Goal: Transaction & Acquisition: Purchase product/service

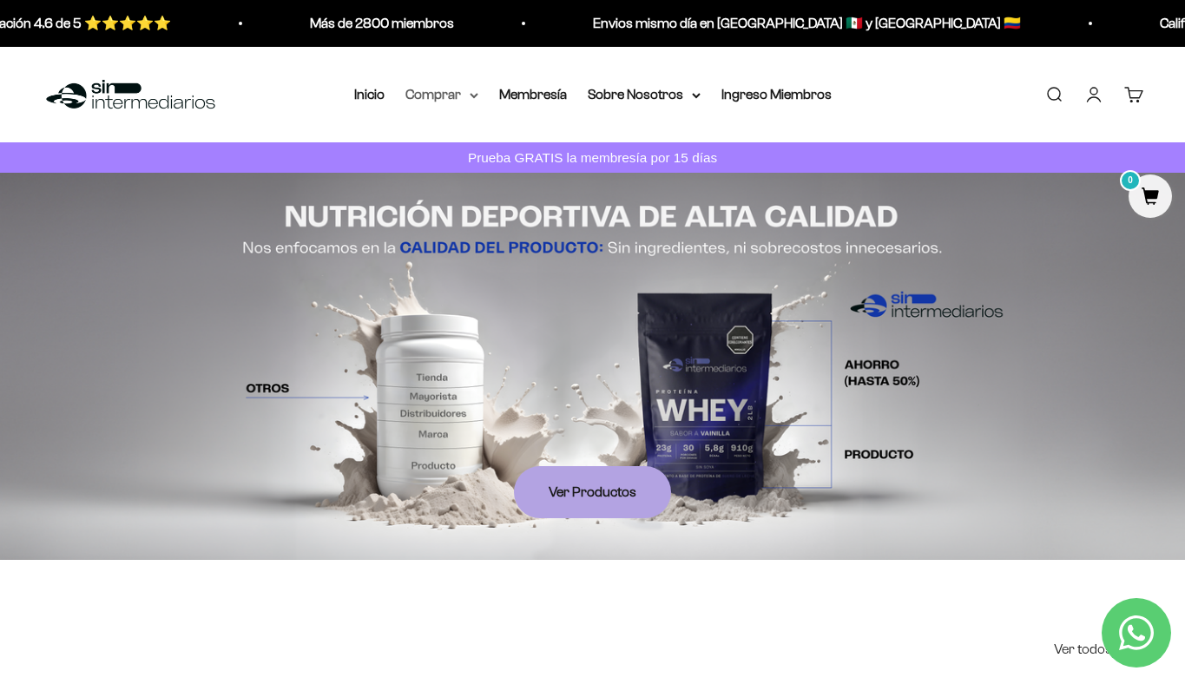
click at [461, 100] on summary "Comprar" at bounding box center [441, 94] width 73 height 23
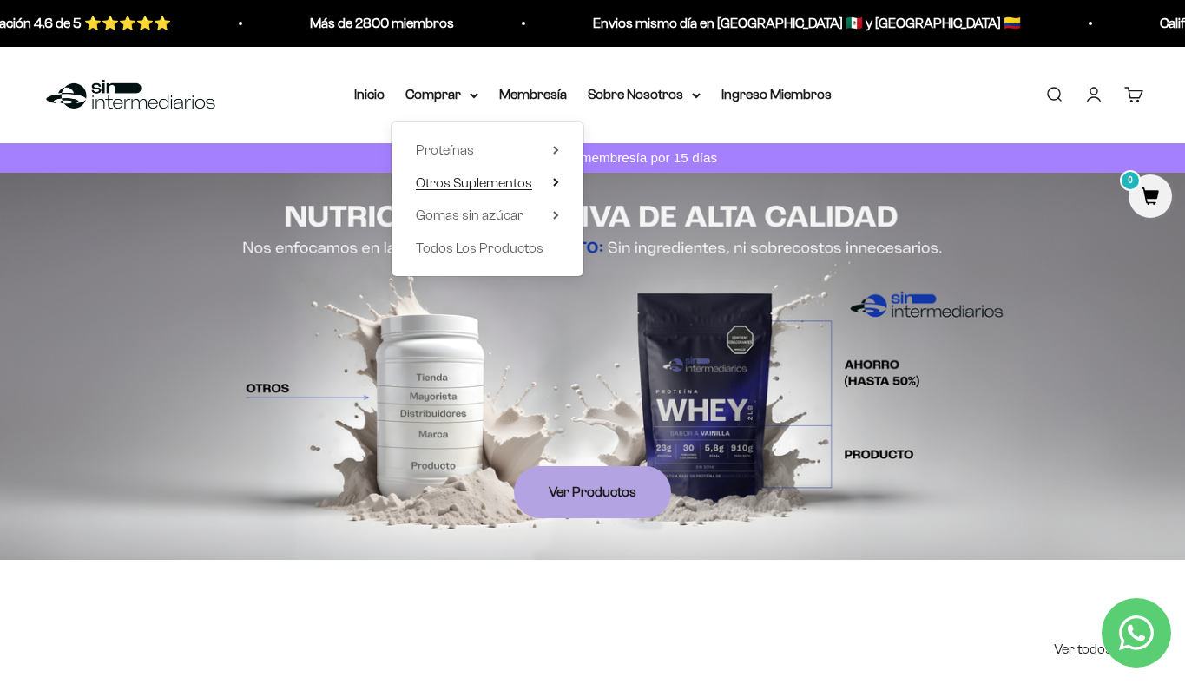
click at [477, 183] on span "Otros Suplementos" at bounding box center [474, 182] width 116 height 15
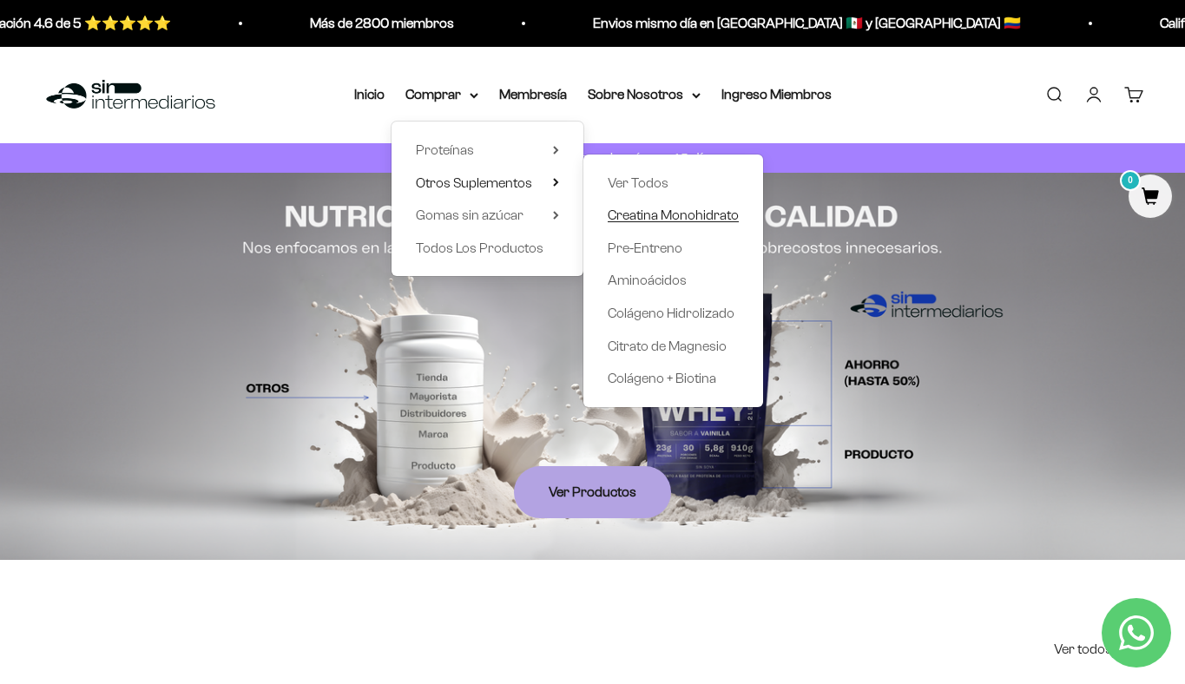
click at [683, 218] on span "Creatina Monohidrato" at bounding box center [673, 215] width 131 height 15
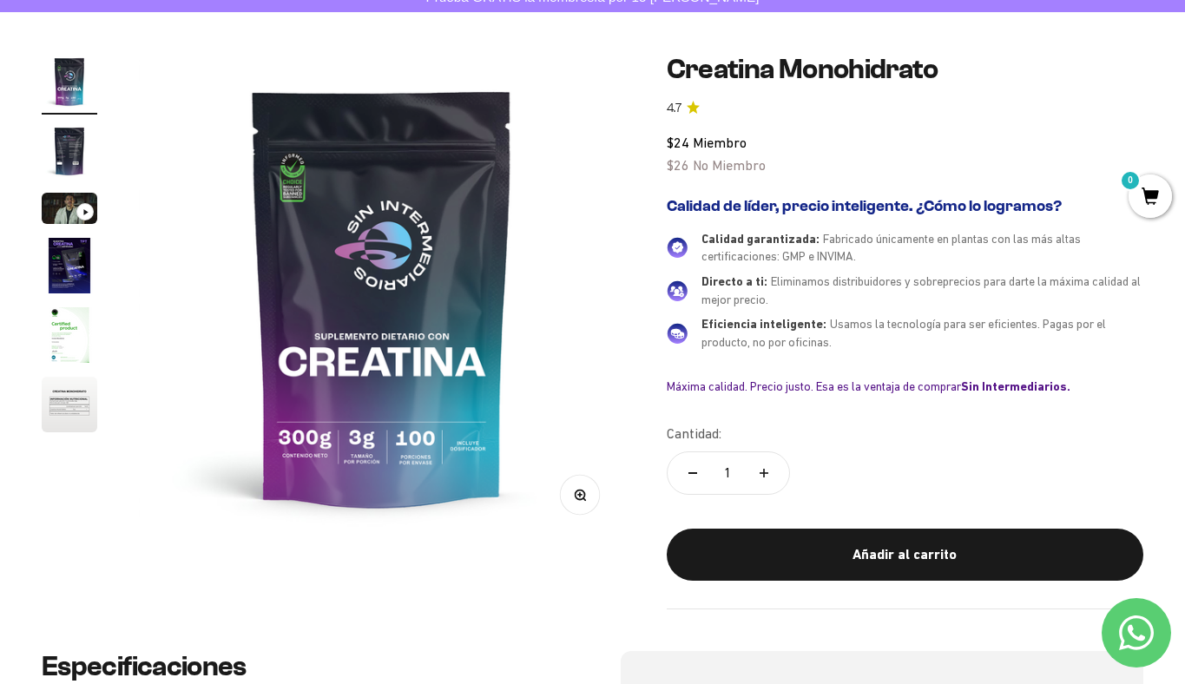
scroll to position [164, 0]
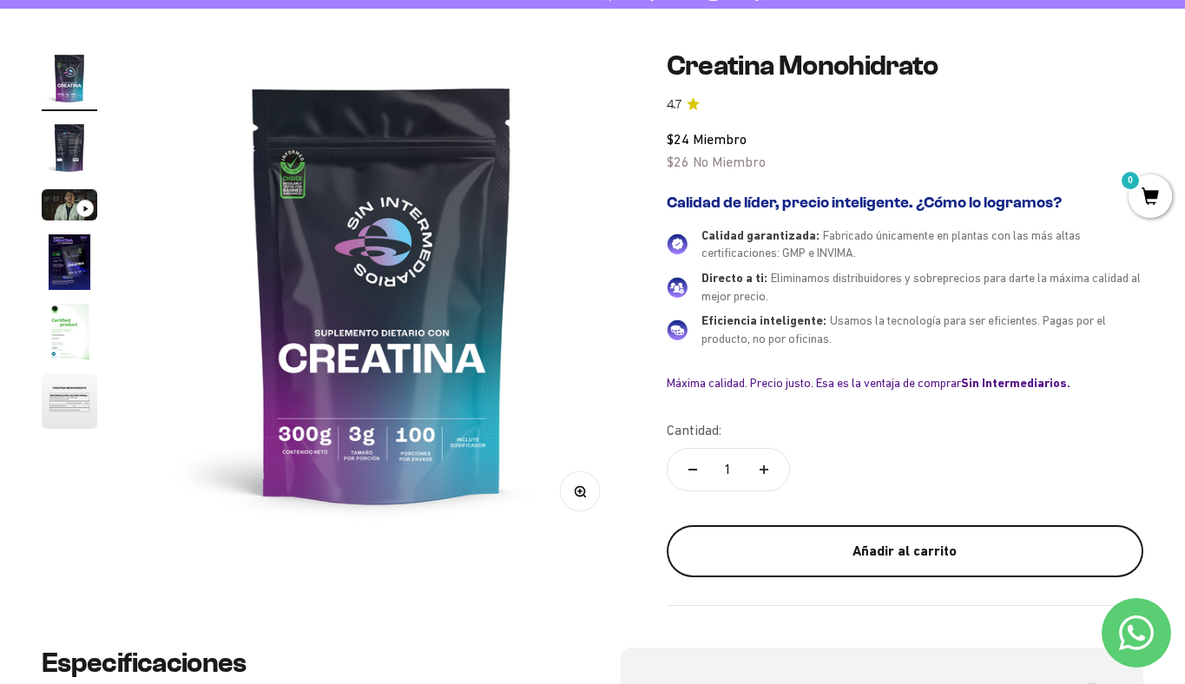
click at [871, 549] on div "Añadir al carrito" at bounding box center [905, 551] width 407 height 23
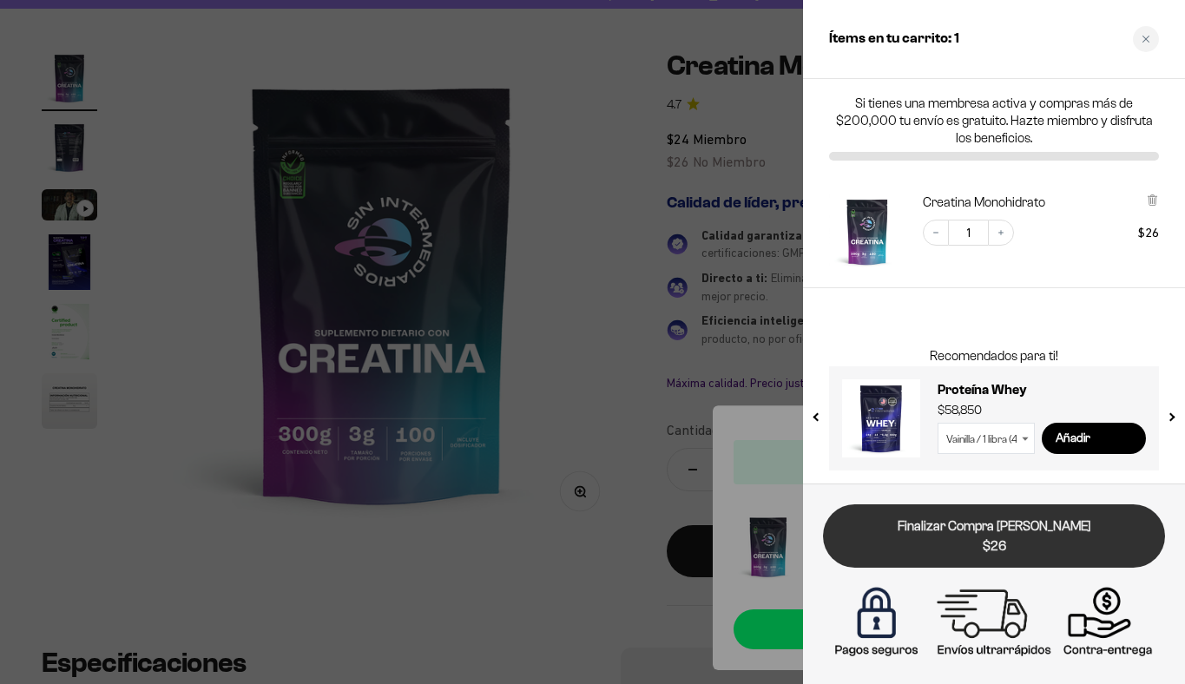
click at [995, 556] on link "Finalizar Compra [PERSON_NAME] $26" at bounding box center [994, 535] width 342 height 63
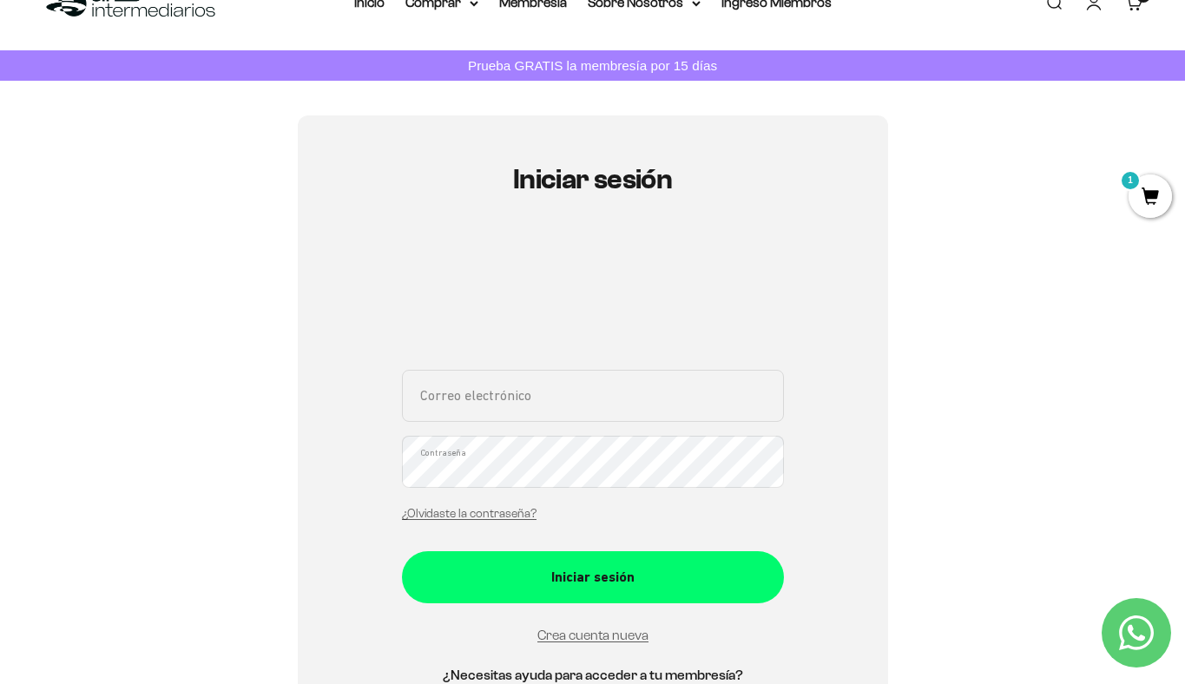
scroll to position [96, 0]
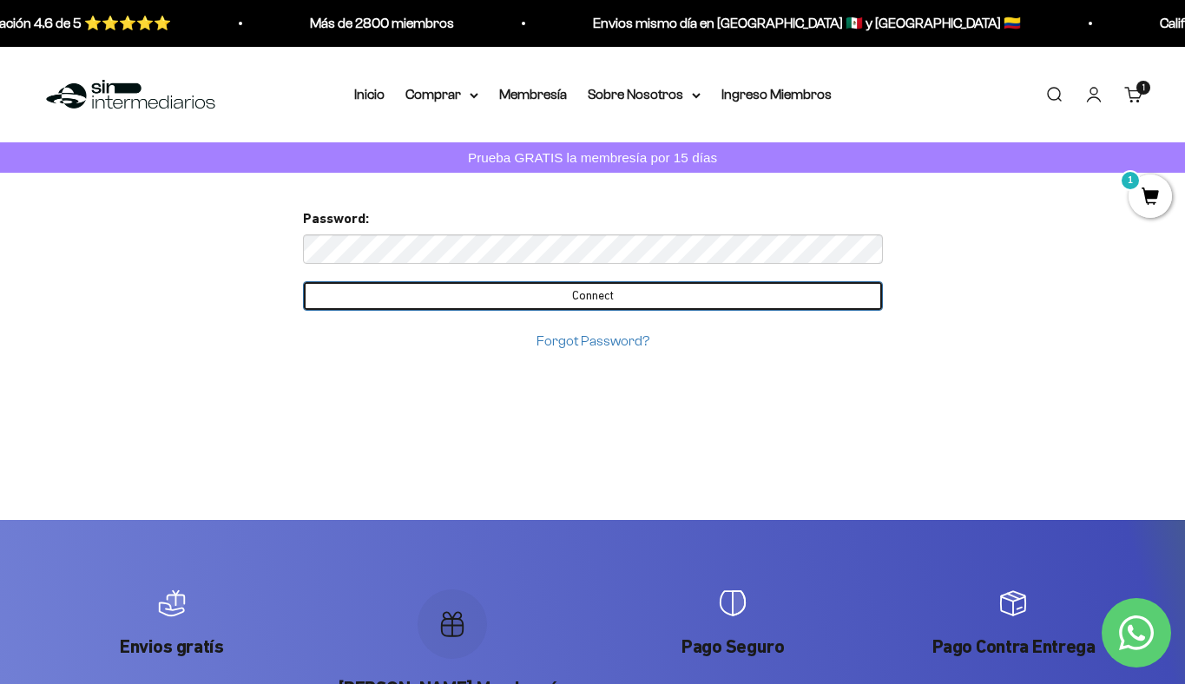
click at [473, 283] on input "Connect" at bounding box center [593, 296] width 580 height 30
click at [572, 310] on input "Connect" at bounding box center [593, 296] width 580 height 30
